Goal: Transaction & Acquisition: Purchase product/service

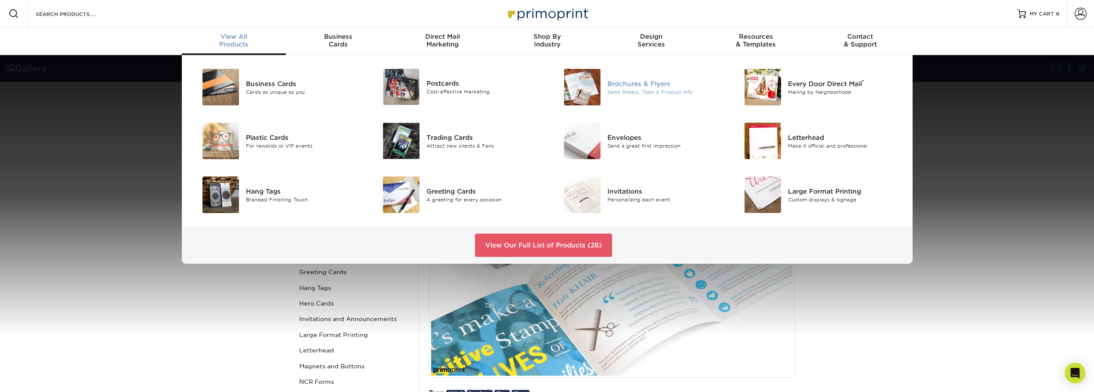
click at [583, 93] on img at bounding box center [582, 87] width 37 height 37
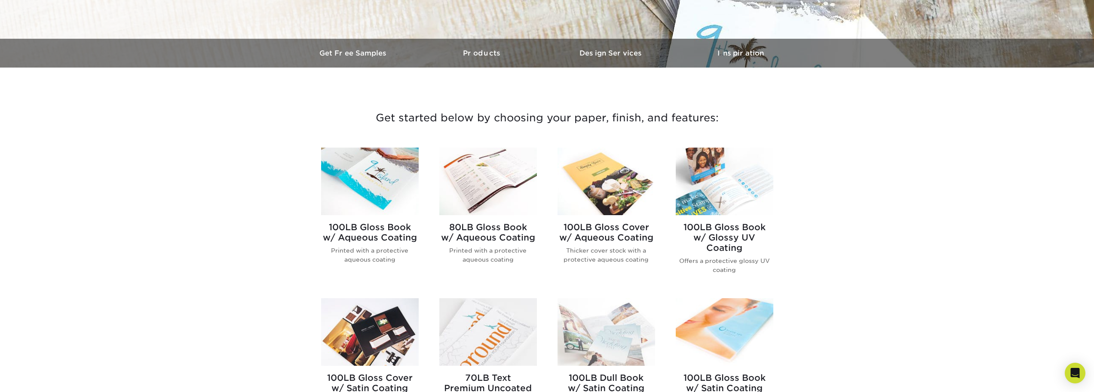
scroll to position [258, 0]
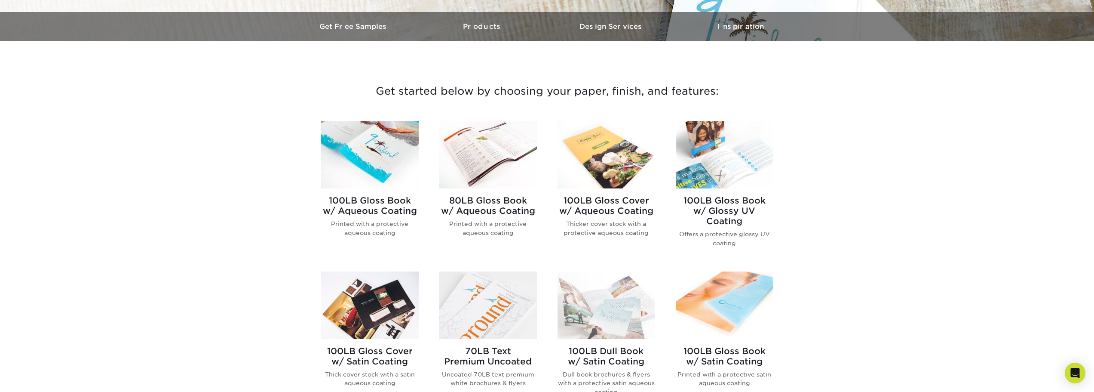
click at [720, 206] on h2 "100LB Gloss Book w/ Glossy UV Coating" at bounding box center [725, 210] width 98 height 31
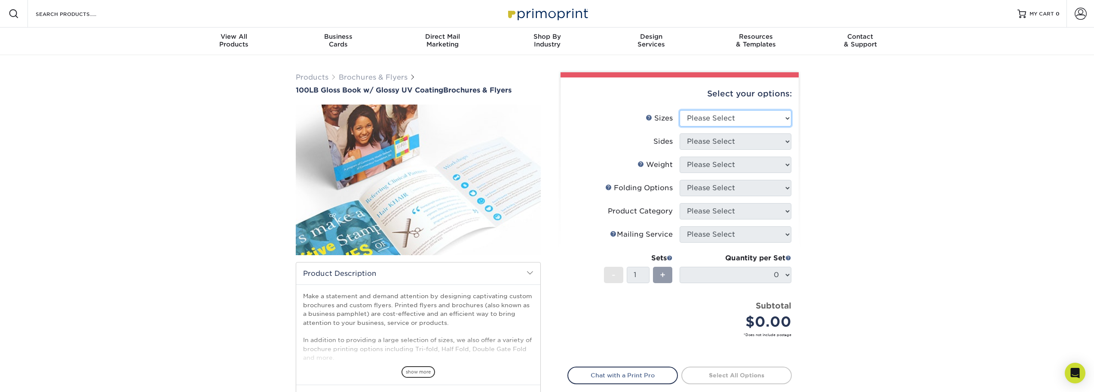
click at [786, 117] on select "Please Select 3.67" x 8.5" 4" x 6" 4" x 8.5" 4" x 9" 4" x 11" 4.25" x 5.5" 4.25…" at bounding box center [736, 118] width 112 height 16
select select "8.50x14.00"
click at [680, 110] on select "Please Select 3.67" x 8.5" 4" x 6" 4" x 8.5" 4" x 9" 4" x 11" 4.25" x 5.5" 4.25…" at bounding box center [736, 118] width 112 height 16
click at [786, 143] on select "Please Select Print Both Sides Print Front Only" at bounding box center [736, 141] width 112 height 16
select select "13abbda7-1d64-4f25-8bb2-c179b224825d"
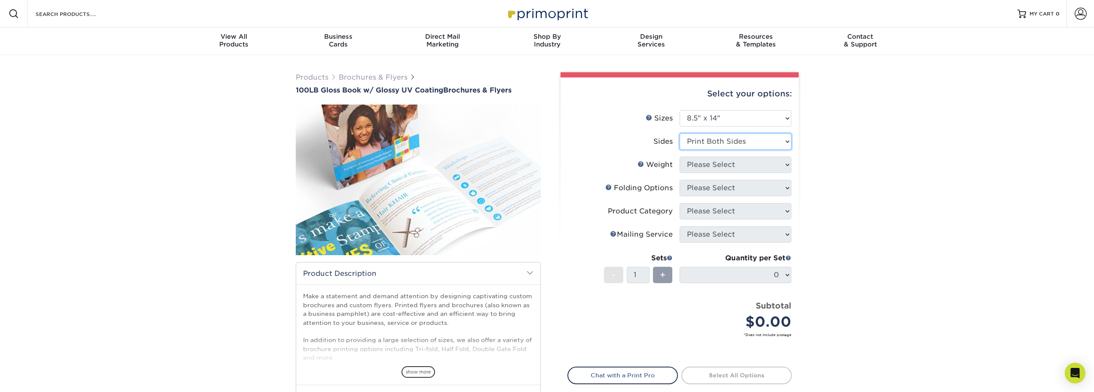
click at [680, 133] on select "Please Select Print Both Sides Print Front Only" at bounding box center [736, 141] width 112 height 16
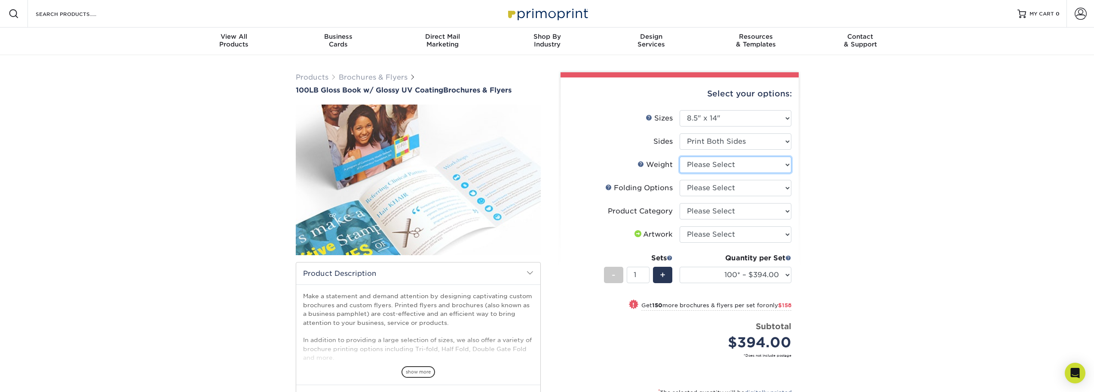
click at [785, 164] on select "Please Select 100LB" at bounding box center [736, 165] width 112 height 16
select select "100LB"
click at [680, 157] on select "Please Select 100LB" at bounding box center [736, 165] width 112 height 16
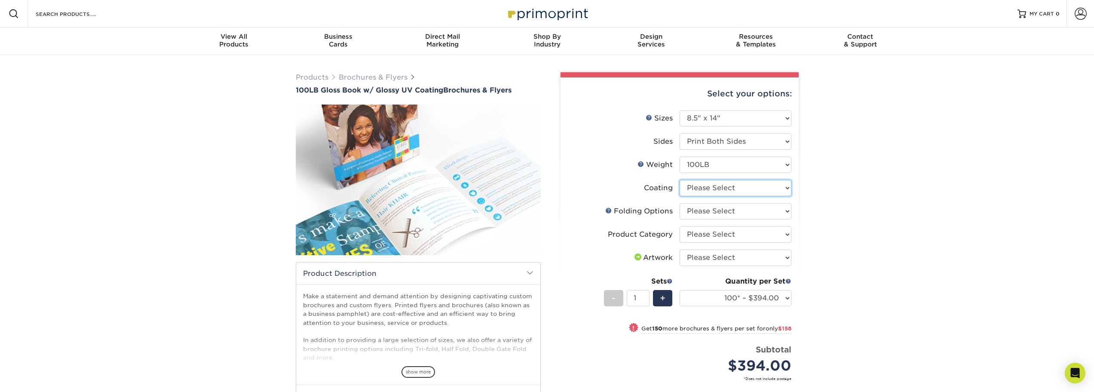
click at [787, 188] on select at bounding box center [736, 188] width 112 height 16
select select "ae367451-b2b8-45df-a344-0f05b6a12993"
click at [680, 180] on select at bounding box center [736, 188] width 112 height 16
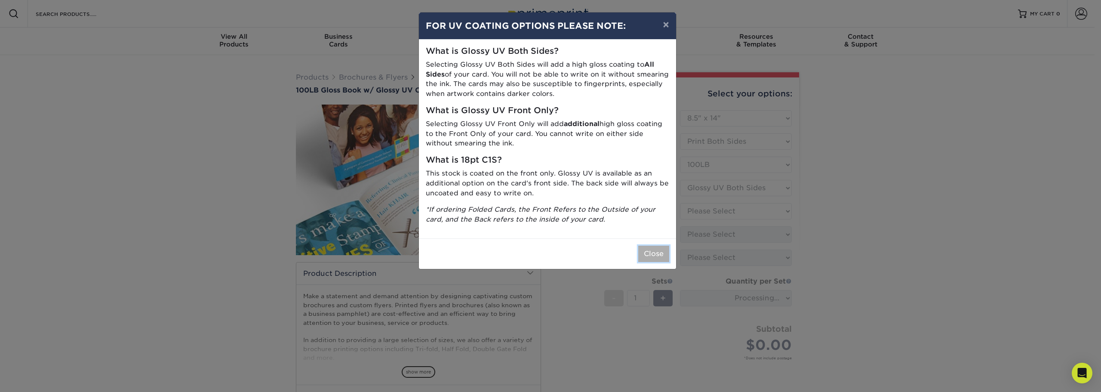
click at [656, 255] on button "Close" at bounding box center [653, 254] width 31 height 16
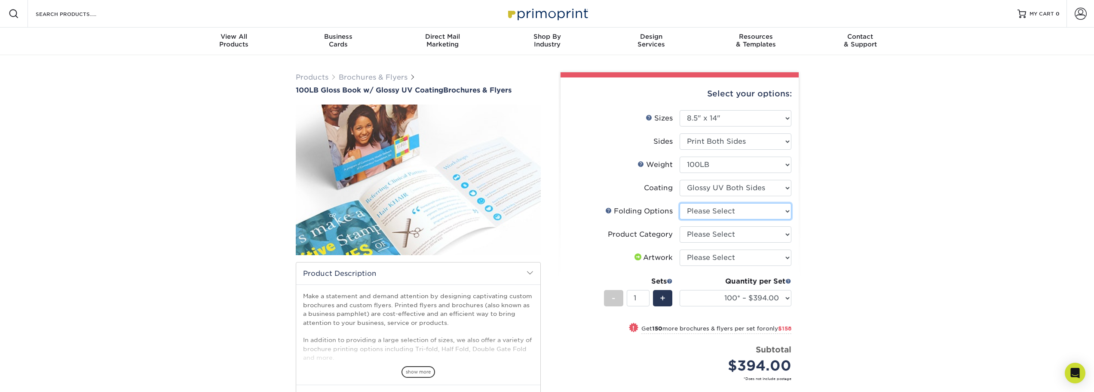
click at [789, 210] on select "Please Select FLAT - No Folding Accordion Fold Roll Fold Tri-Fold / Letter Fold…" at bounding box center [736, 211] width 112 height 16
select select "9b1d5825-34d1-4721-9874-ed79abb003d7"
click at [680, 203] on select "Please Select FLAT - No Folding Accordion Fold Roll Fold Tri-Fold / Letter Fold…" at bounding box center [736, 211] width 112 height 16
click at [786, 233] on select "Please Select Flyers and Brochures" at bounding box center [736, 234] width 112 height 16
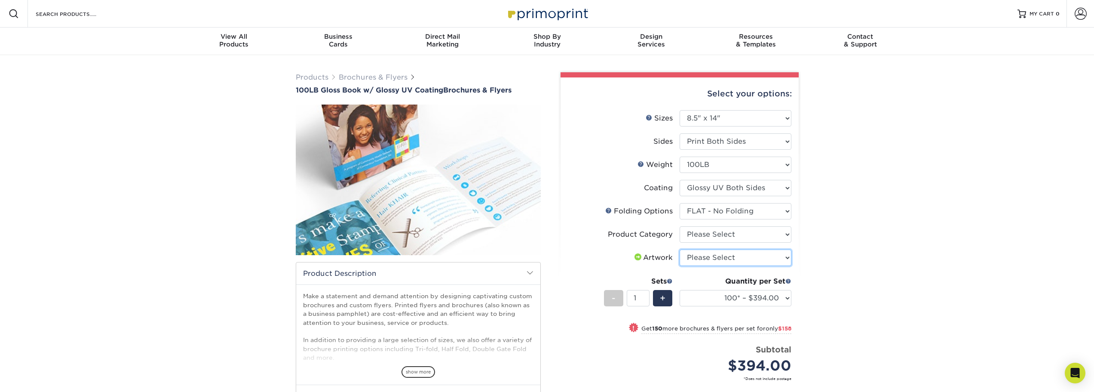
click at [785, 256] on select "Please Select I will upload files I need a design - $175" at bounding box center [736, 257] width 112 height 16
select select "upload"
click at [680, 249] on select "Please Select I will upload files I need a design - $175" at bounding box center [736, 257] width 112 height 16
click at [788, 300] on select "100* – $394.00 250* – $552.00 500 – $594.00 750 – $845.00 1000 – $907.00 1500 –…" at bounding box center [736, 298] width 112 height 16
